Goal: Task Accomplishment & Management: Manage account settings

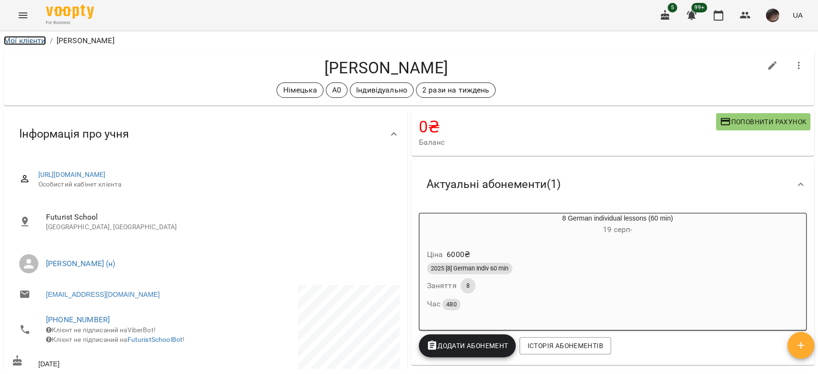
click at [35, 42] on link "Мої клієнти" at bounding box center [25, 40] width 42 height 9
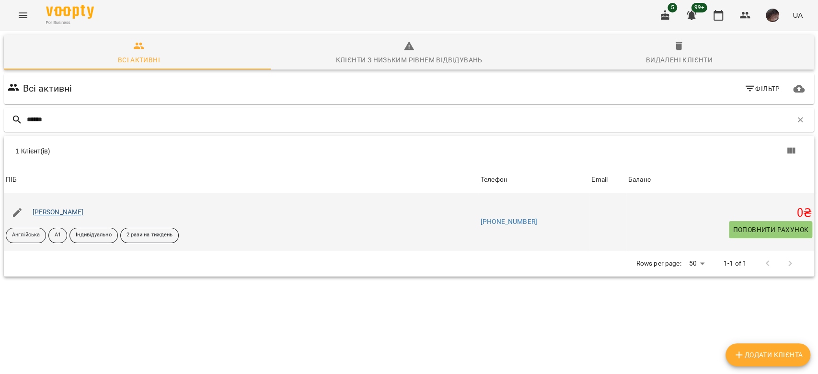
type input "******"
click at [69, 213] on link "[PERSON_NAME]" at bounding box center [58, 212] width 51 height 8
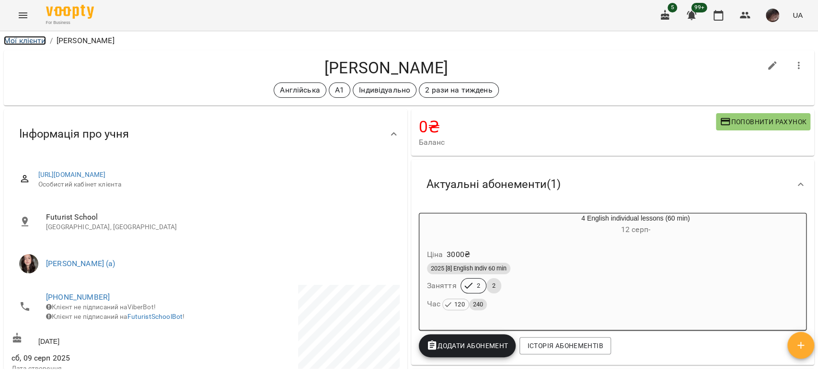
click at [37, 38] on link "Мої клієнти" at bounding box center [25, 40] width 42 height 9
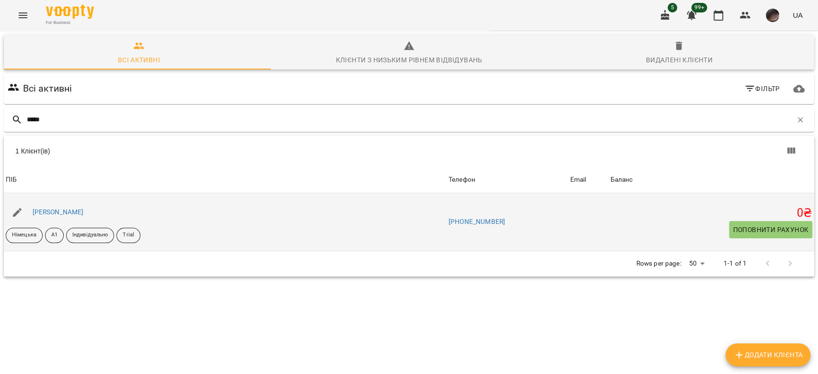
type input "*****"
click at [86, 207] on div "[PERSON_NAME]" at bounding box center [58, 212] width 55 height 13
click at [84, 210] on link "[PERSON_NAME]" at bounding box center [58, 212] width 51 height 8
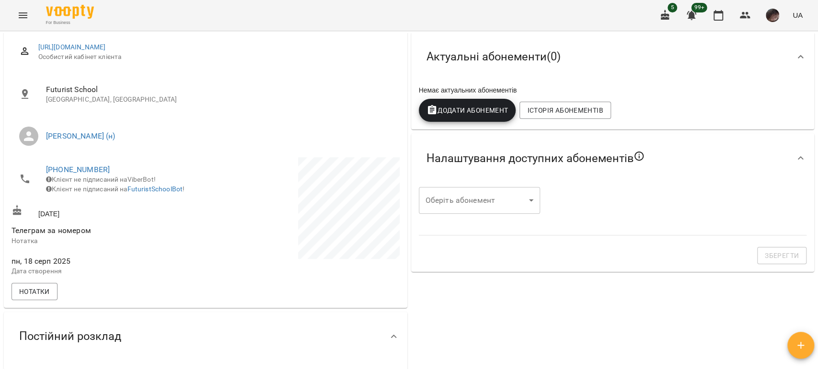
scroll to position [256, 0]
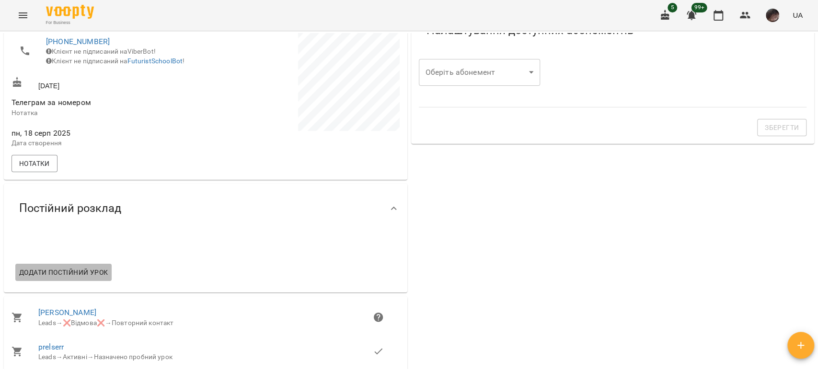
click at [106, 278] on span "Додати постійний урок" at bounding box center [63, 273] width 89 height 12
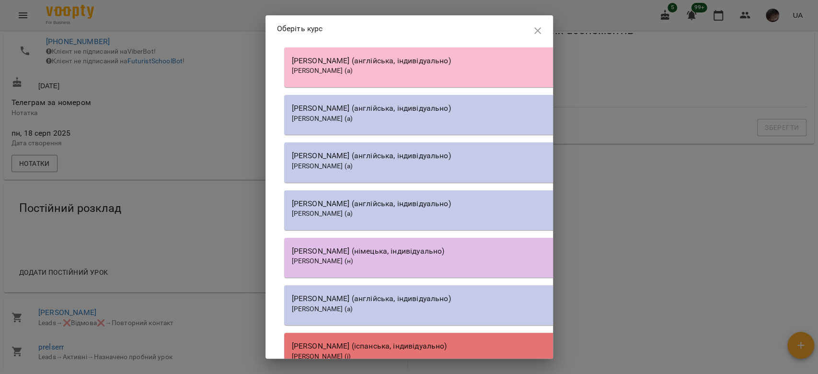
scroll to position [10216, 0]
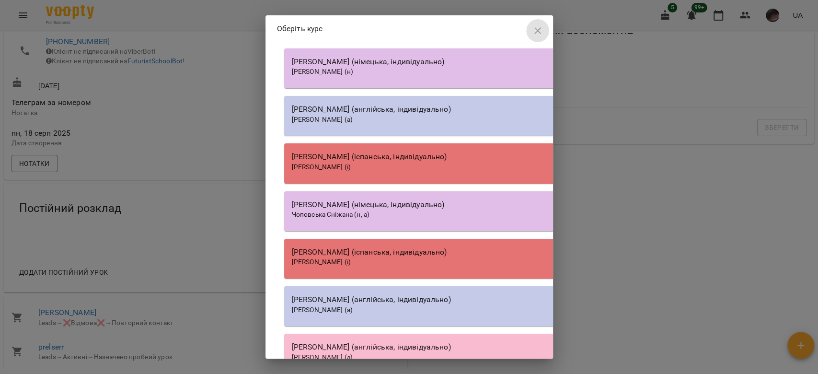
click at [534, 28] on icon "button" at bounding box center [538, 31] width 12 height 12
